Goal: Information Seeking & Learning: Learn about a topic

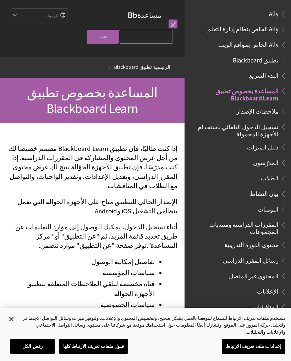
scroll to position [73, 0]
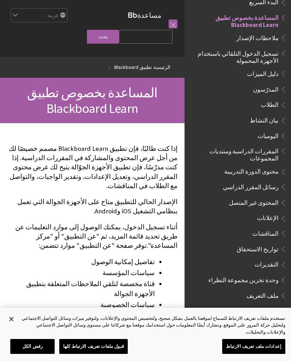
click at [260, 54] on span "تسجيل الدخول التلقائي باستخدام الأجهزة المحمولة" at bounding box center [235, 56] width 85 height 17
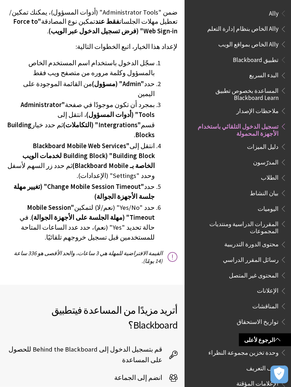
click at [272, 46] on span "Ally الخاص بمواقع الويب" at bounding box center [248, 44] width 60 height 10
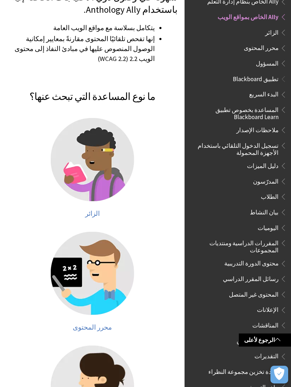
scroll to position [164, 0]
click at [118, 162] on img at bounding box center [92, 159] width 83 height 83
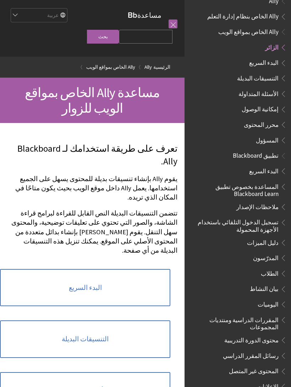
scroll to position [12, 0]
click at [267, 21] on span "Ally الخاص بنظام إدارة التعلم" at bounding box center [242, 16] width 71 height 10
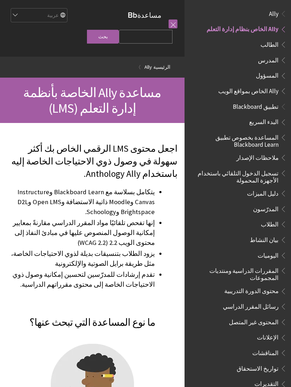
click at [272, 222] on span "الطلاب" at bounding box center [270, 223] width 18 height 10
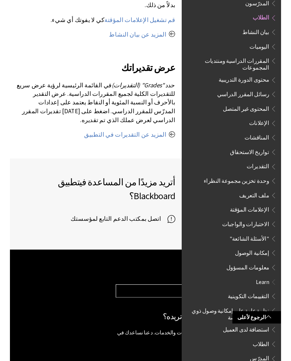
scroll to position [838, 0]
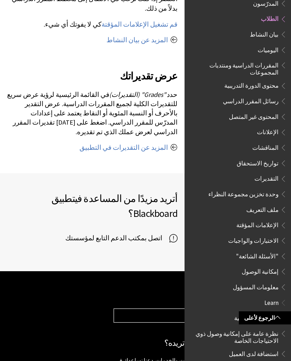
click at [279, 315] on span at bounding box center [277, 317] width 6 height 6
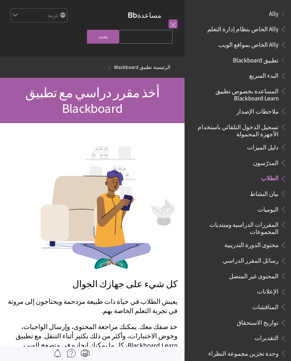
click at [267, 94] on span "المساعدة بخصوص تطبيق Blackboard Learn" at bounding box center [235, 93] width 85 height 17
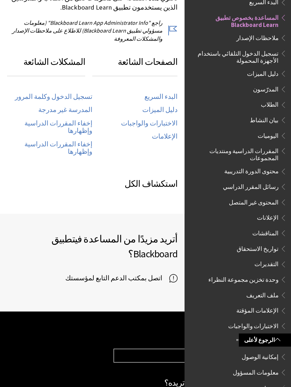
scroll to position [355, 0]
click at [80, 93] on link "تسجيل الدخول وكلمة المرور" at bounding box center [53, 97] width 77 height 8
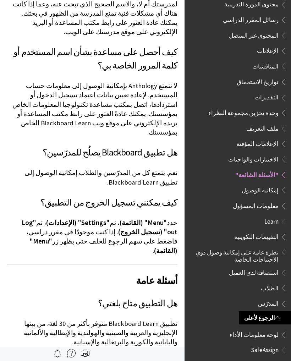
scroll to position [489, 0]
